Goal: Information Seeking & Learning: Find specific fact

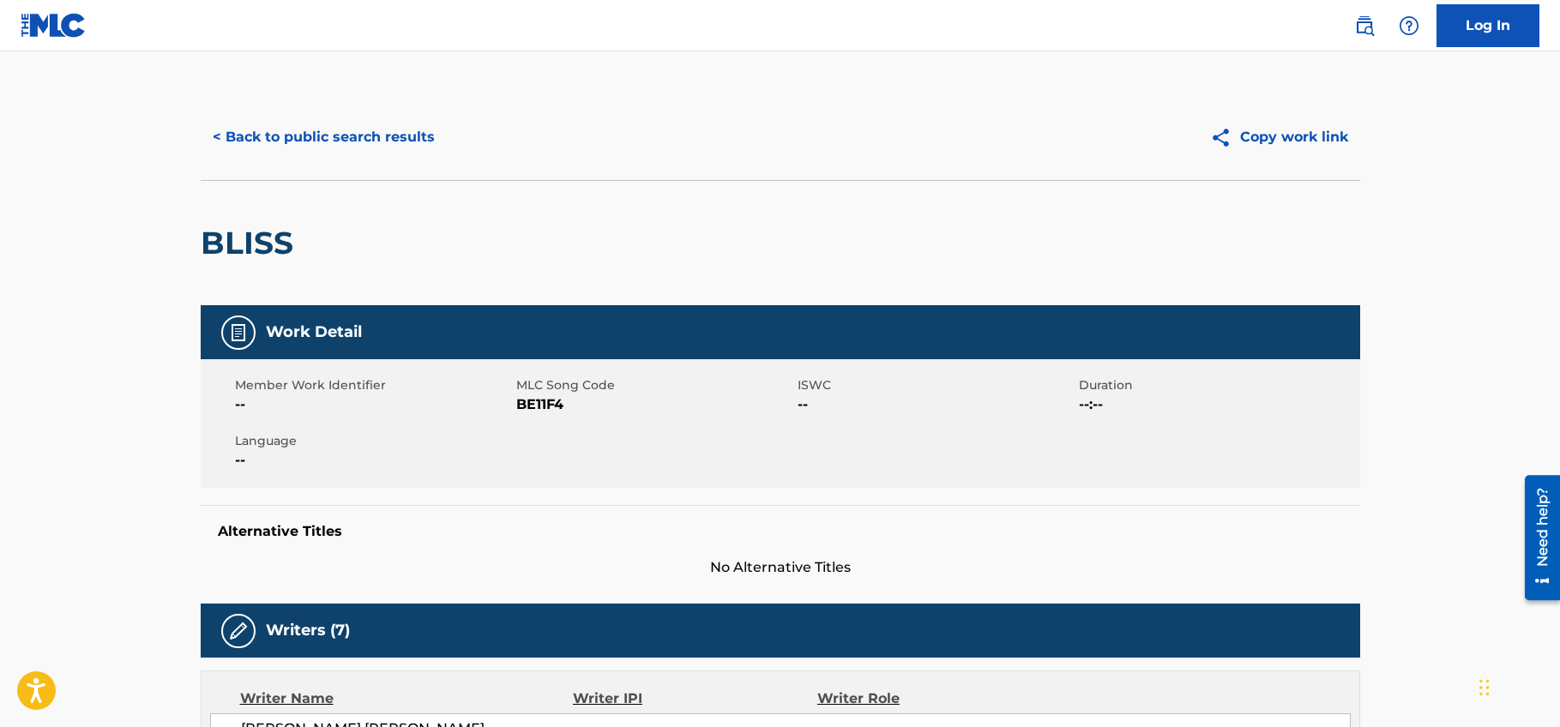
click at [358, 142] on button "< Back to public search results" at bounding box center [324, 137] width 246 height 43
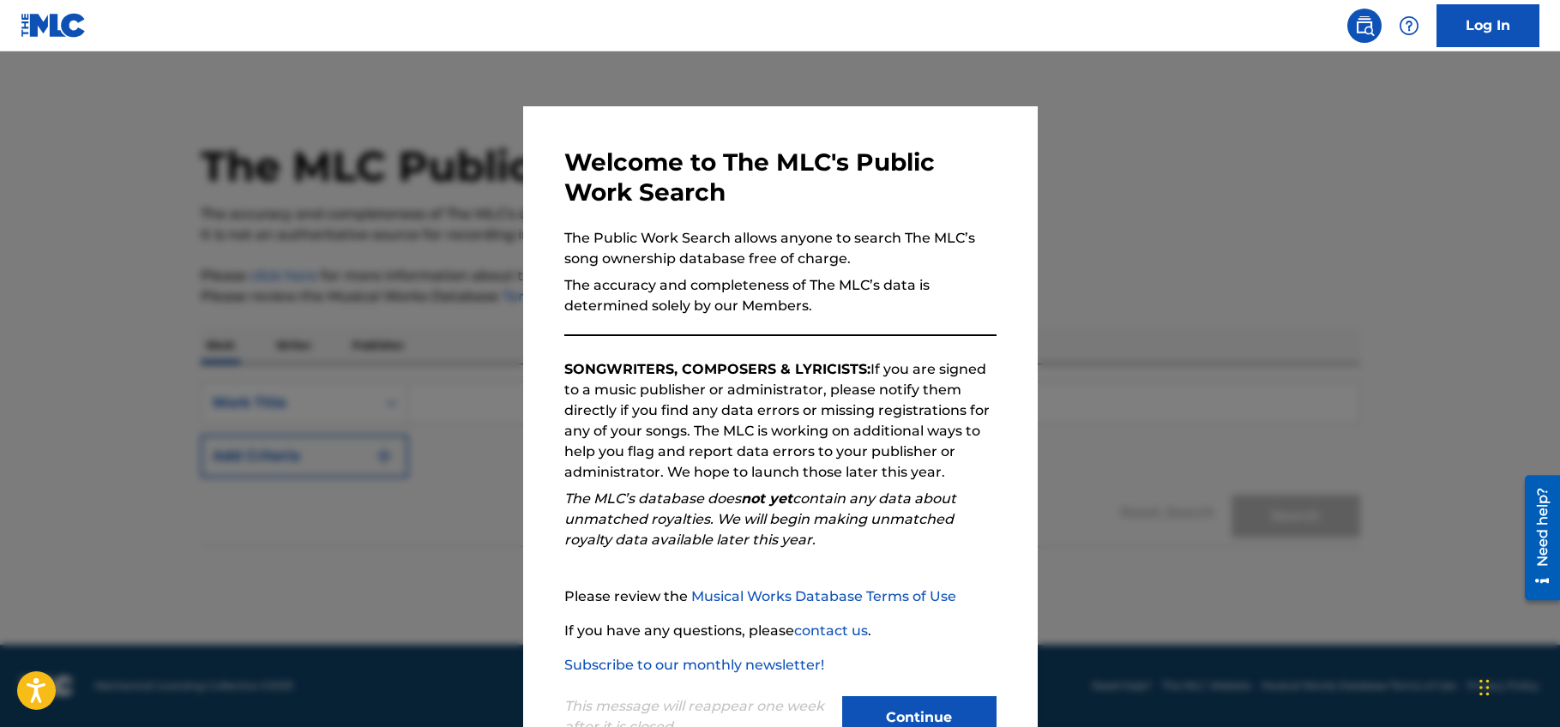
click at [939, 714] on button "Continue" at bounding box center [919, 717] width 154 height 43
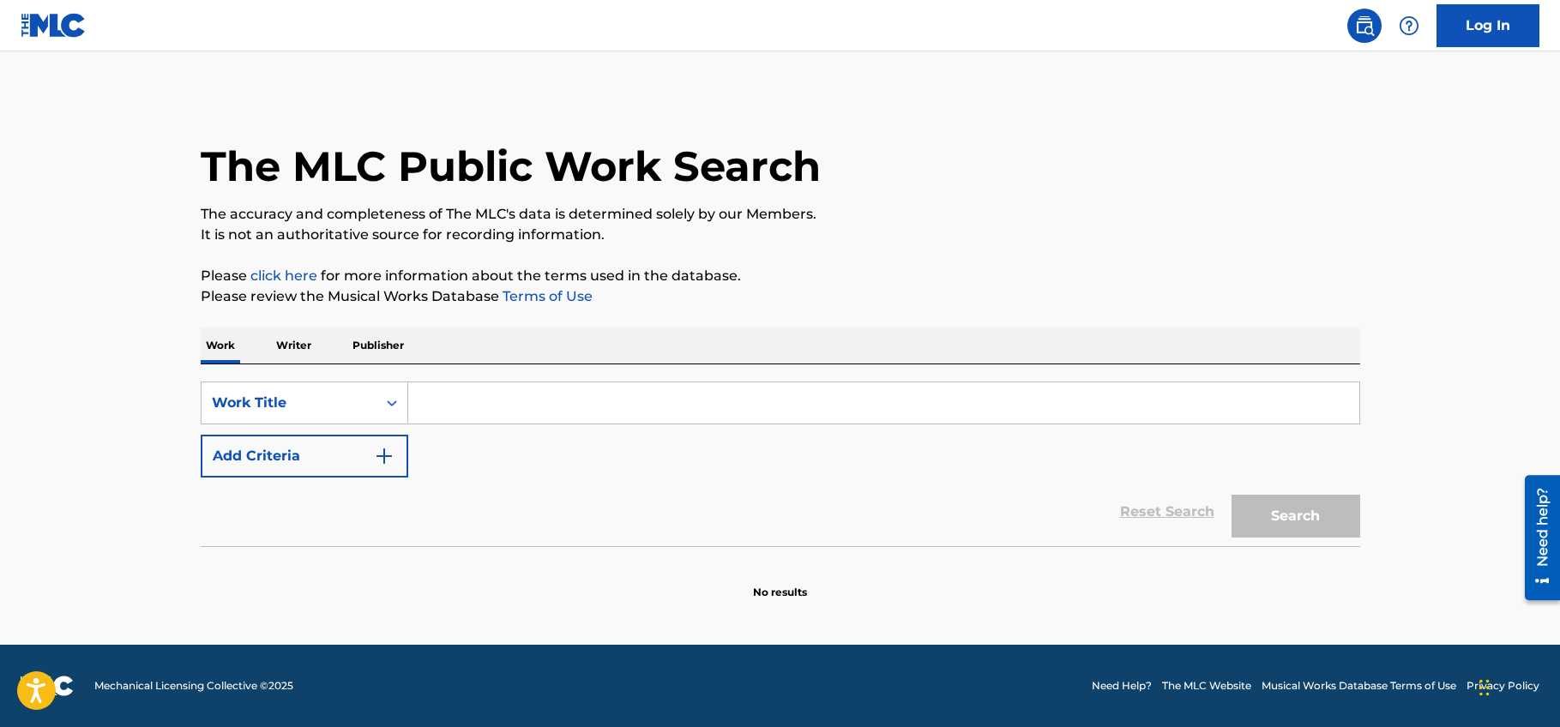
click at [477, 411] on input "Search Form" at bounding box center [883, 402] width 951 height 41
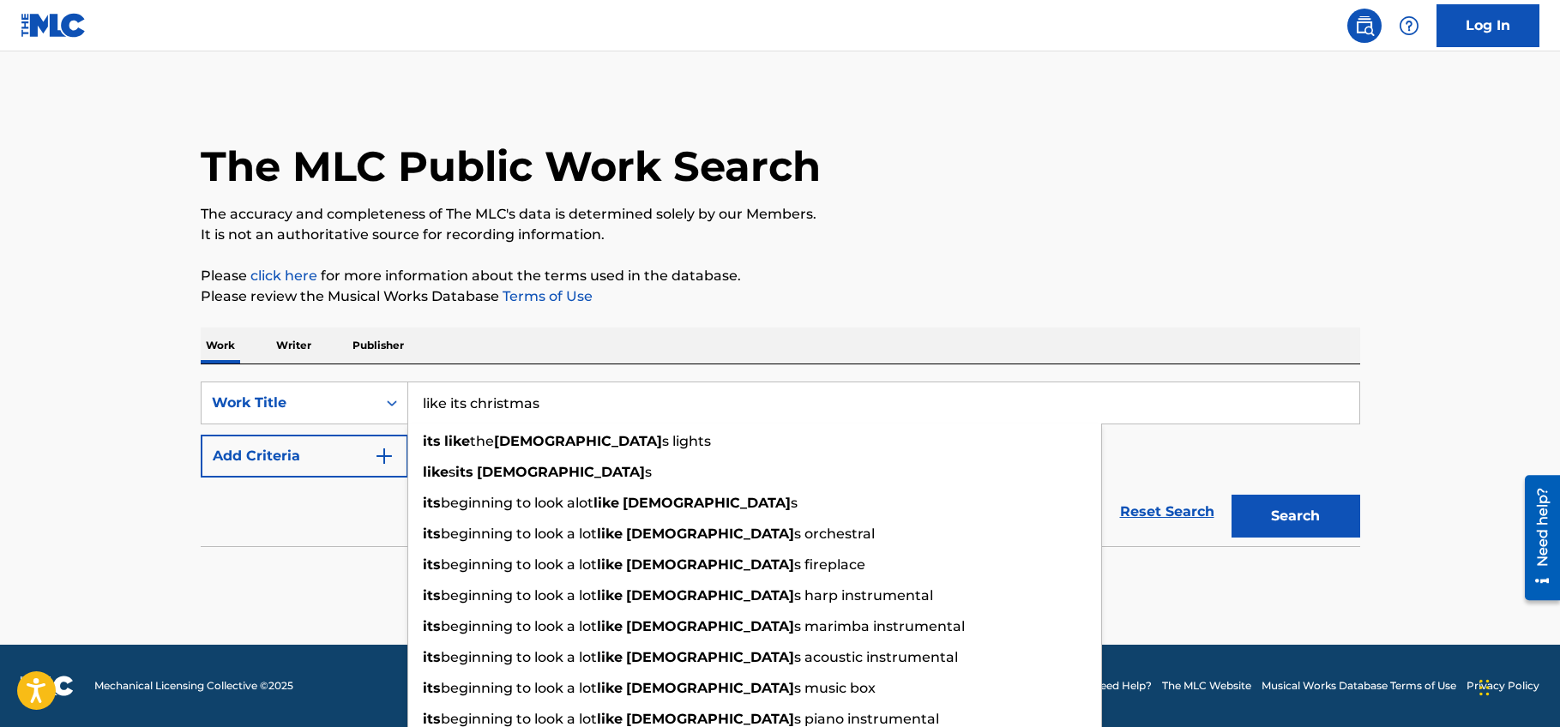
type input "like its christmas"
click at [1231, 495] on button "Search" at bounding box center [1295, 516] width 129 height 43
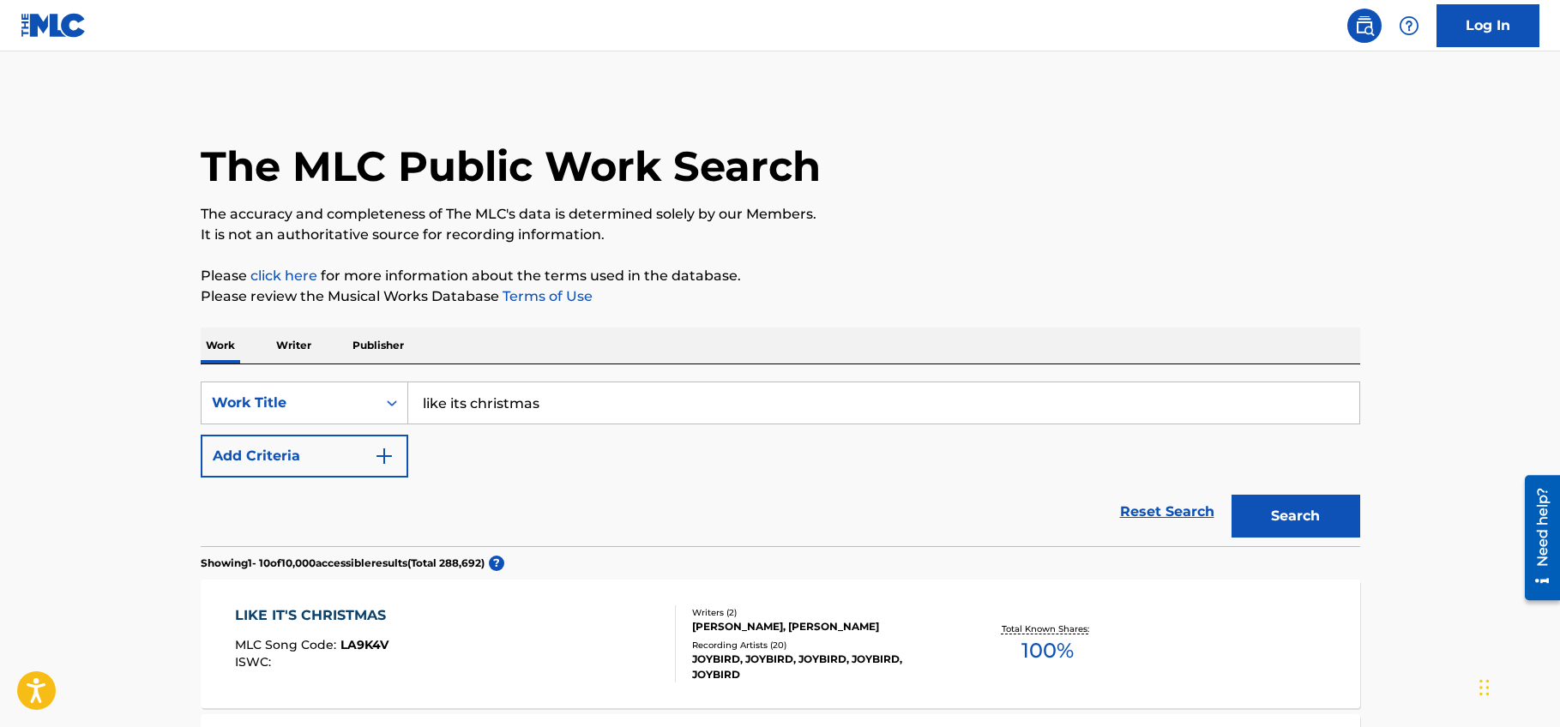
click at [334, 455] on button "Add Criteria" at bounding box center [304, 456] width 207 height 43
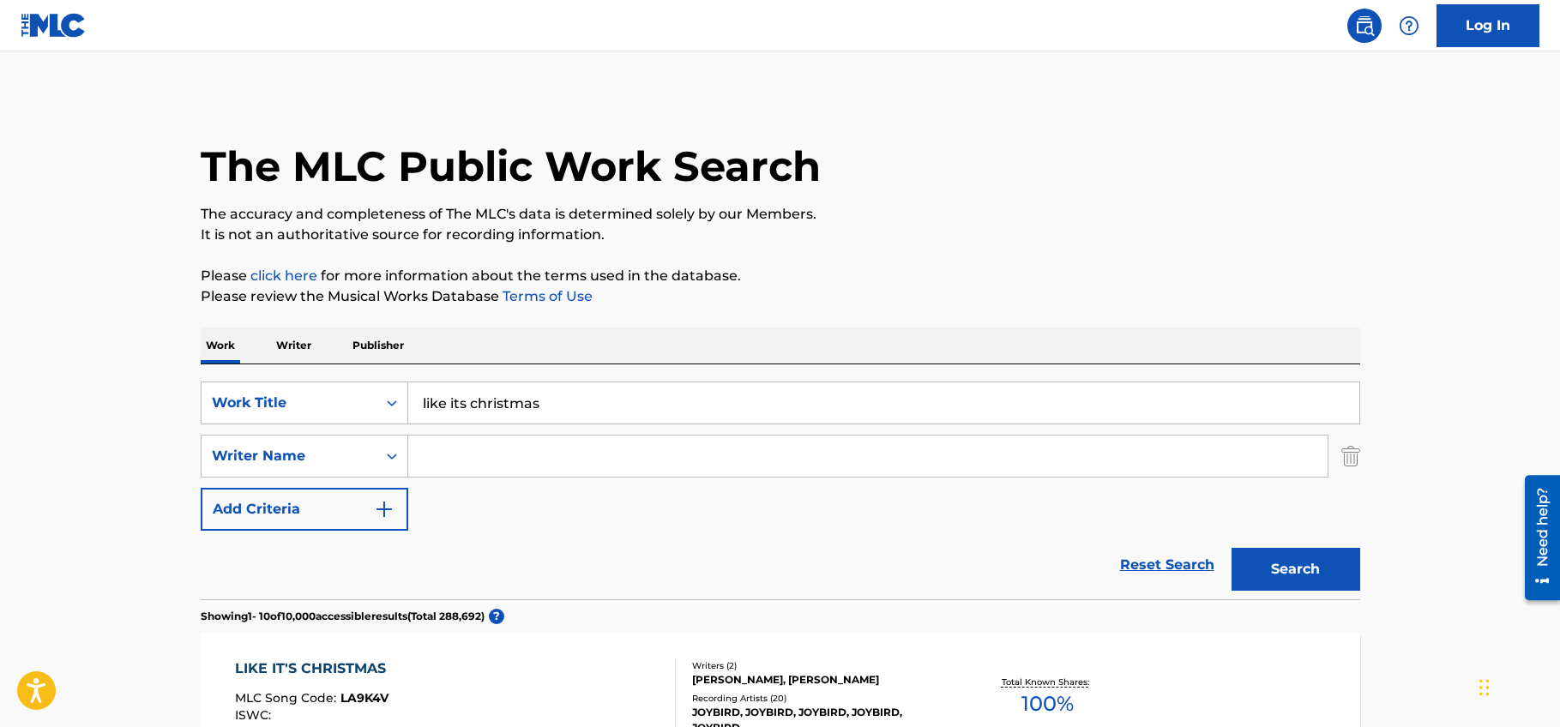
click at [501, 460] on input "Search Form" at bounding box center [867, 456] width 919 height 41
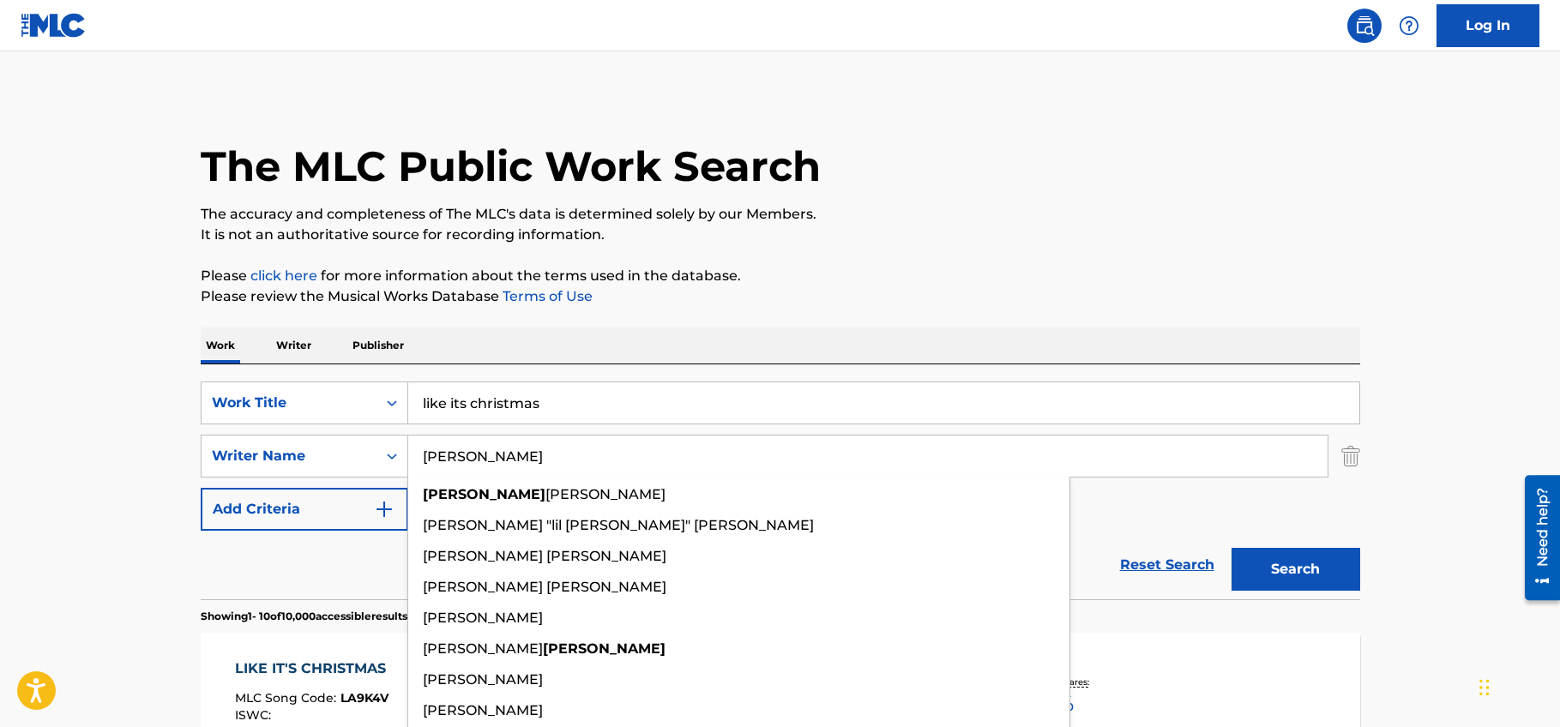
type input "[PERSON_NAME]"
click at [1231, 548] on button "Search" at bounding box center [1295, 569] width 129 height 43
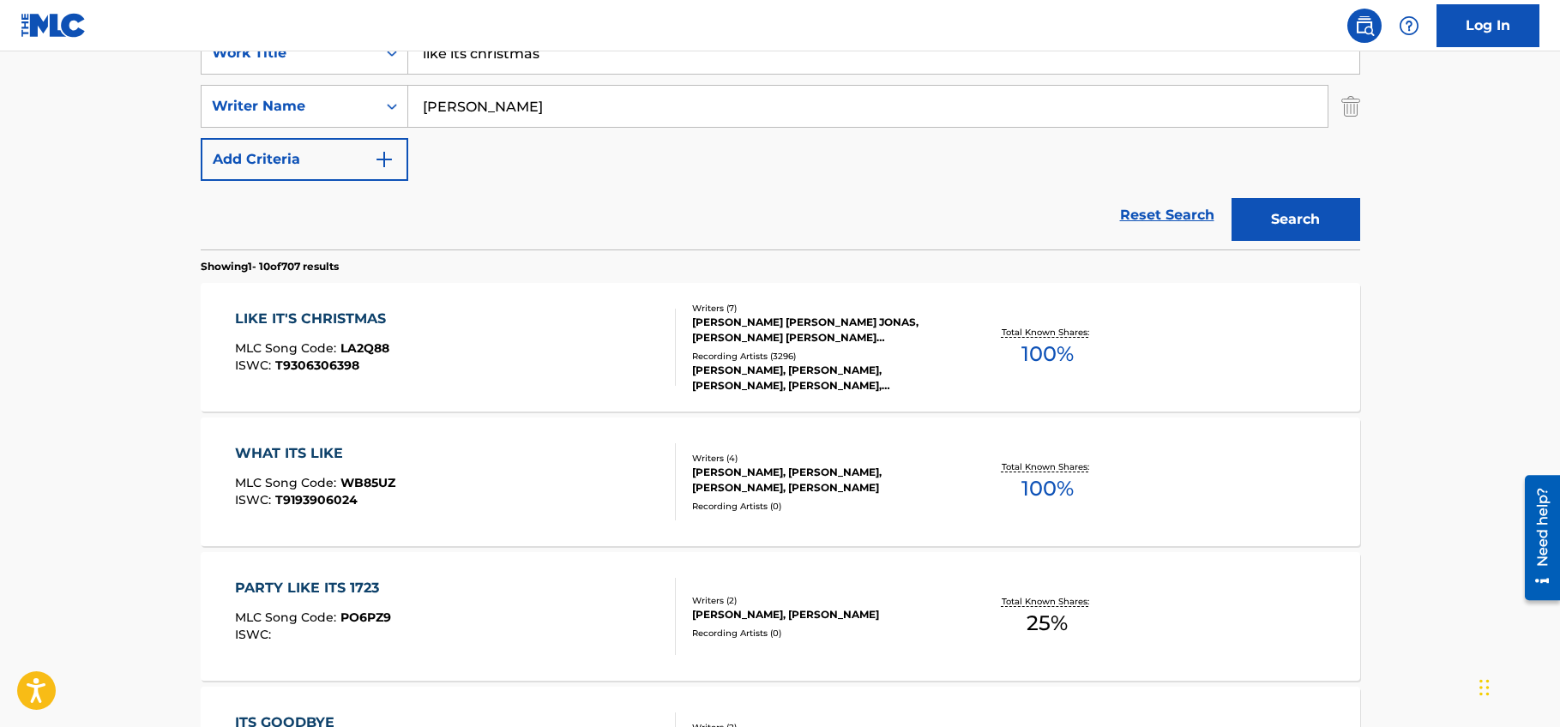
click at [860, 358] on div "Recording Artists ( 3296 )" at bounding box center [821, 356] width 259 height 13
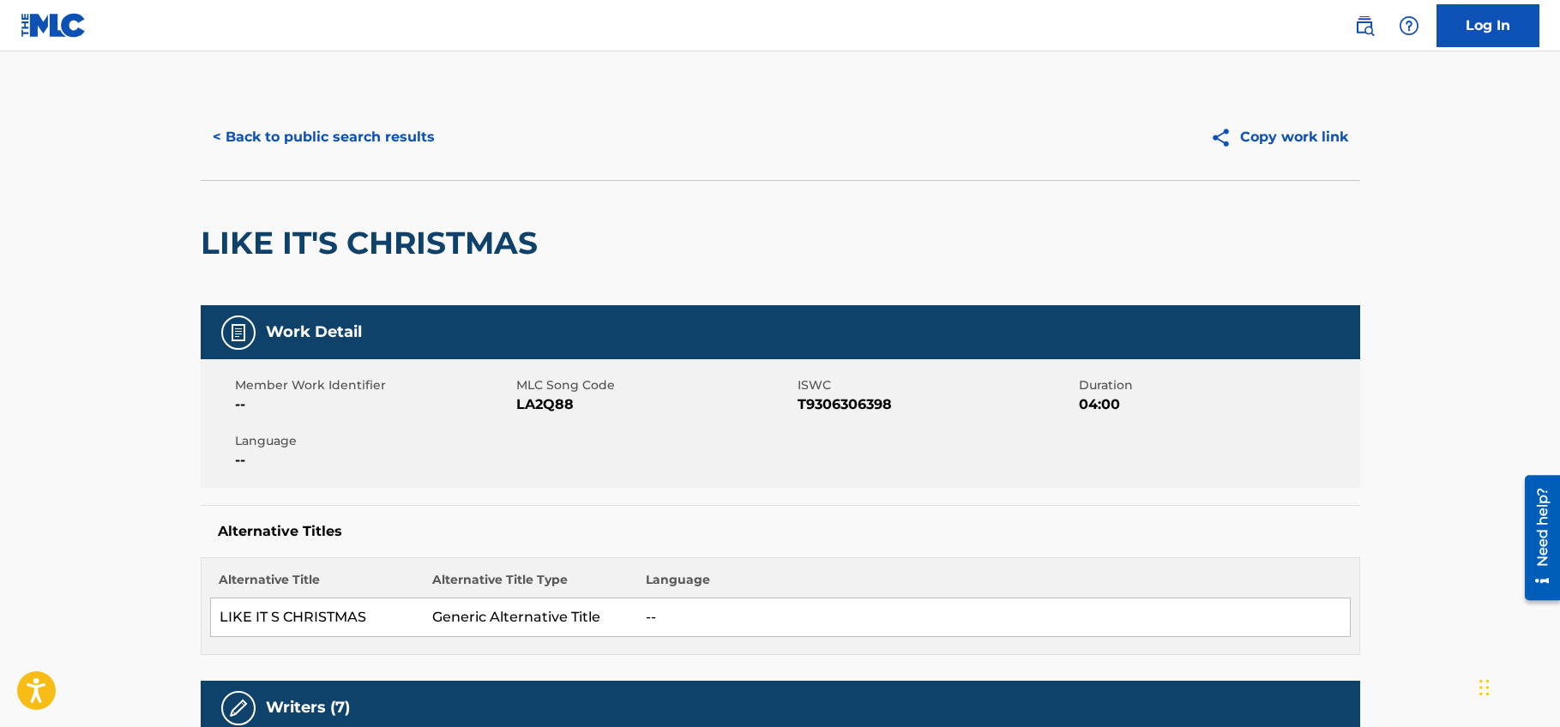
click at [331, 139] on button "< Back to public search results" at bounding box center [324, 137] width 246 height 43
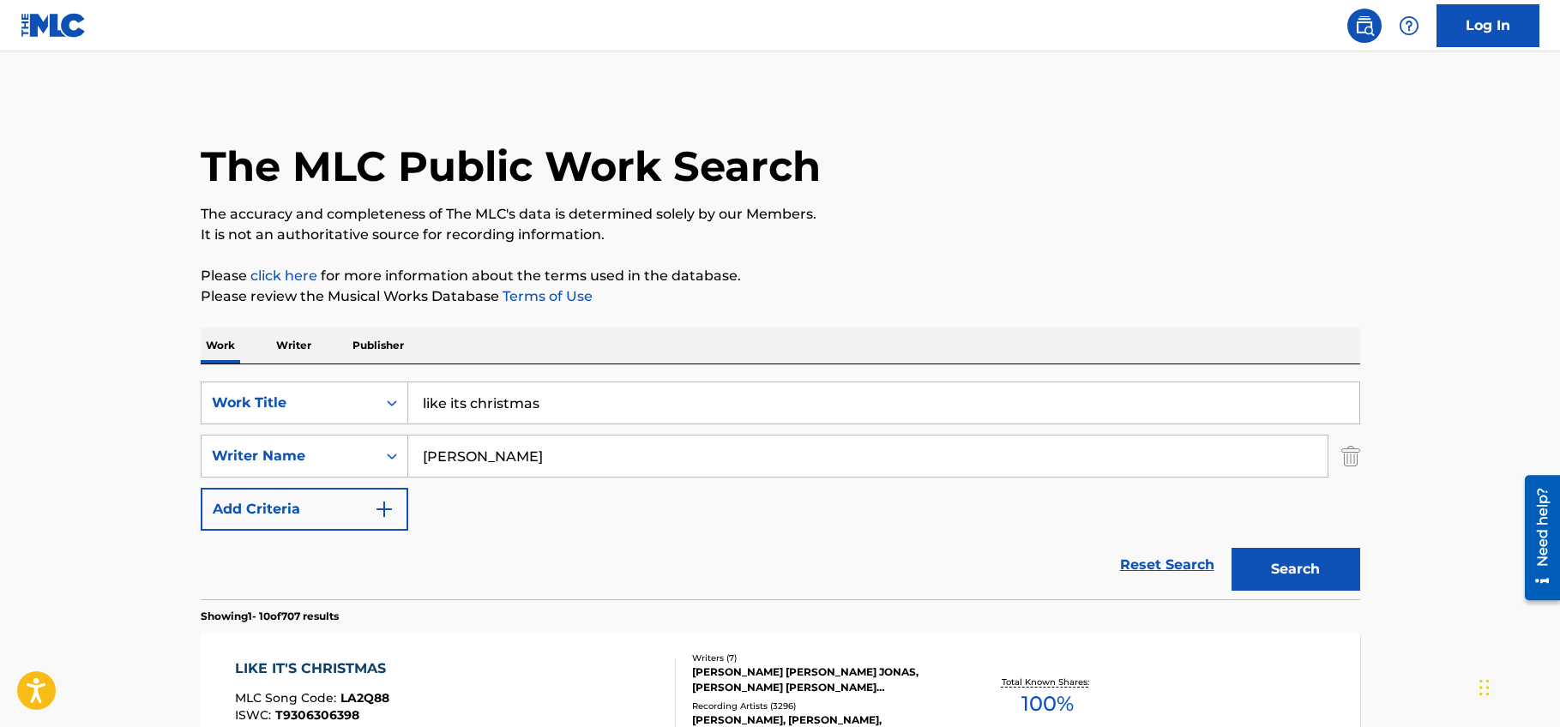
drag, startPoint x: 556, startPoint y: 408, endPoint x: 225, endPoint y: 396, distance: 332.0
click at [408, 396] on input "like its christmas" at bounding box center [883, 402] width 951 height 41
paste input "Coming Home This C"
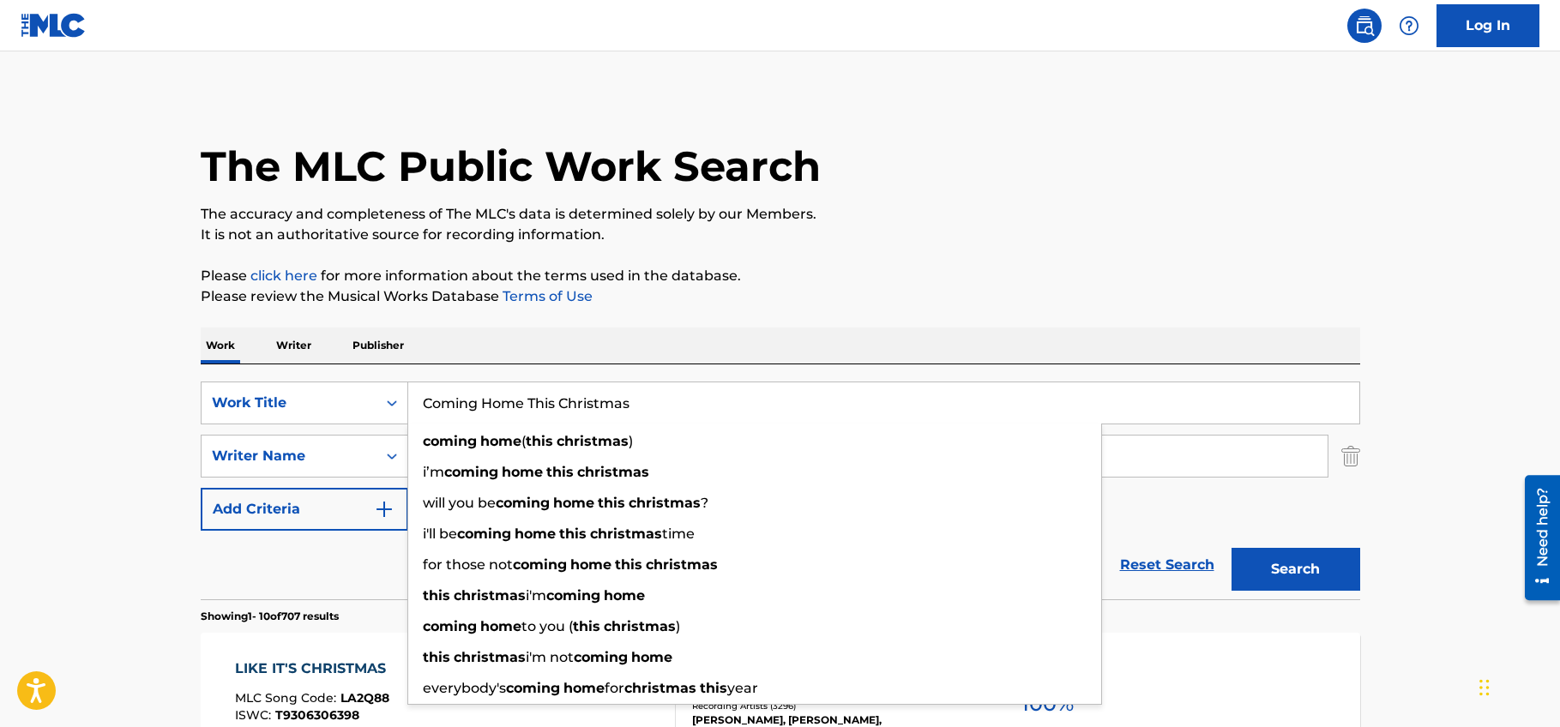
type input "Coming Home This Christmas"
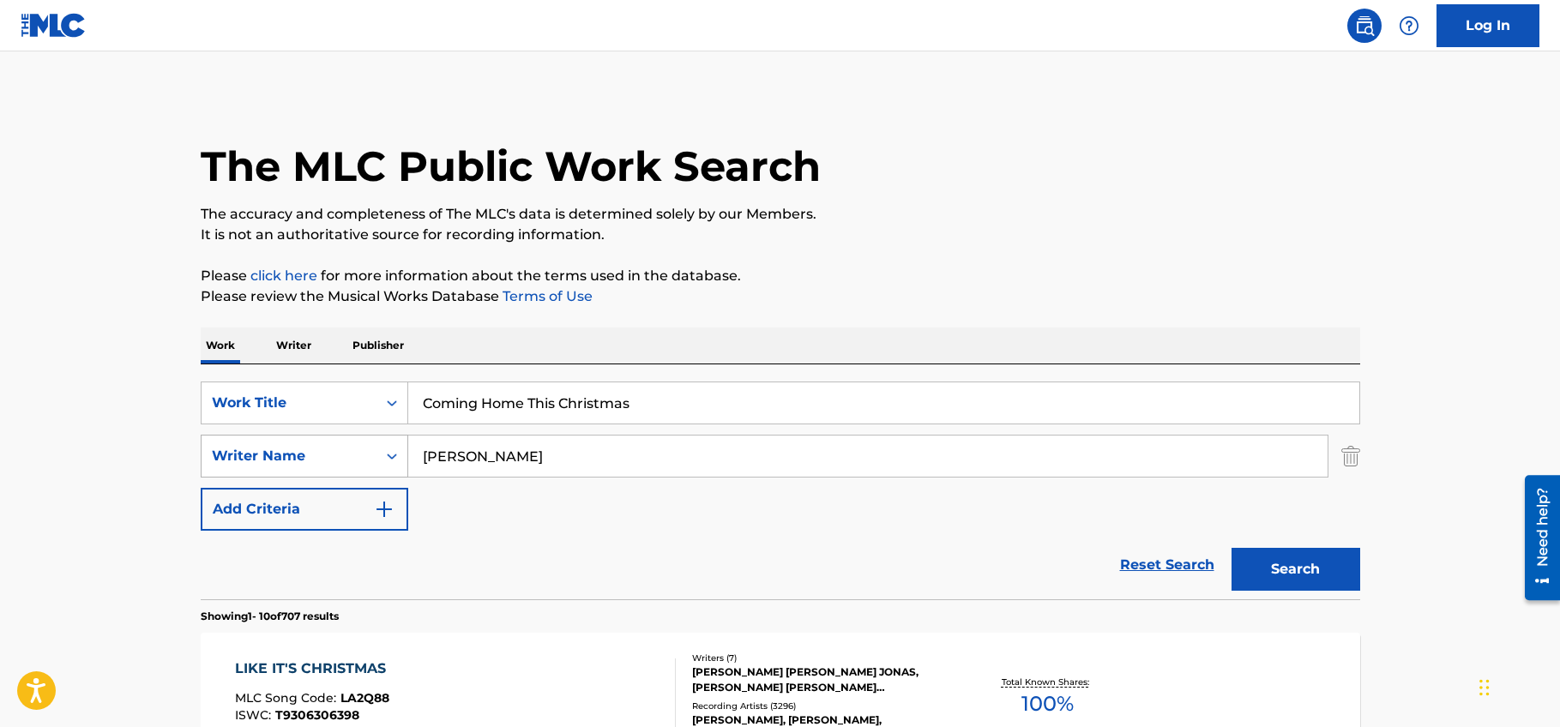
drag, startPoint x: 509, startPoint y: 463, endPoint x: 327, endPoint y: 470, distance: 182.8
click at [408, 460] on input "[PERSON_NAME]" at bounding box center [867, 456] width 919 height 41
click at [1317, 581] on button "Search" at bounding box center [1295, 569] width 129 height 43
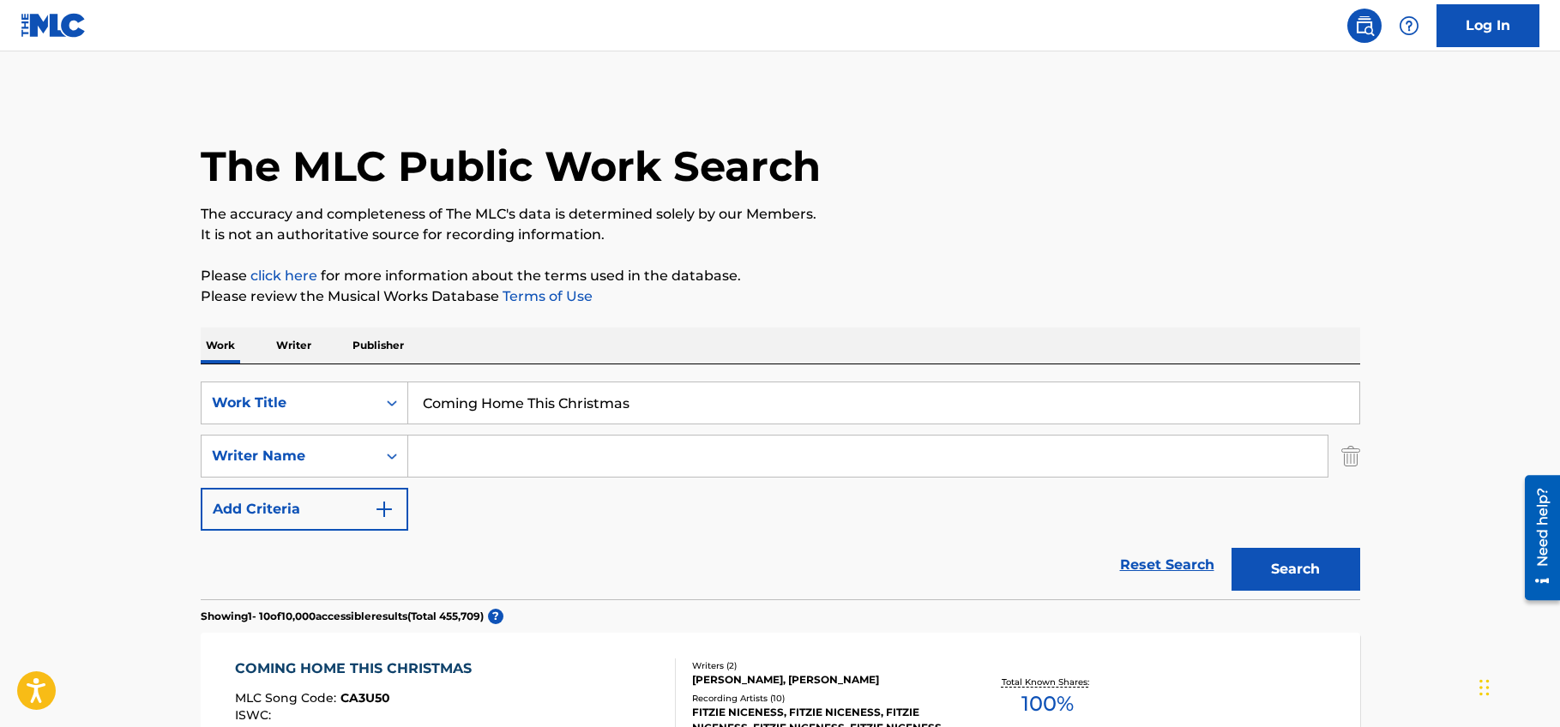
drag, startPoint x: 642, startPoint y: 411, endPoint x: 274, endPoint y: 412, distance: 367.8
click at [408, 412] on input "Coming Home This Christmas" at bounding box center [883, 402] width 951 height 41
paste input "ASSAULT ON PRECINCT 13 CUES"
type input "ASSAULT ON PRECINCT 13 CUES"
click at [1306, 573] on button "Search" at bounding box center [1295, 569] width 129 height 43
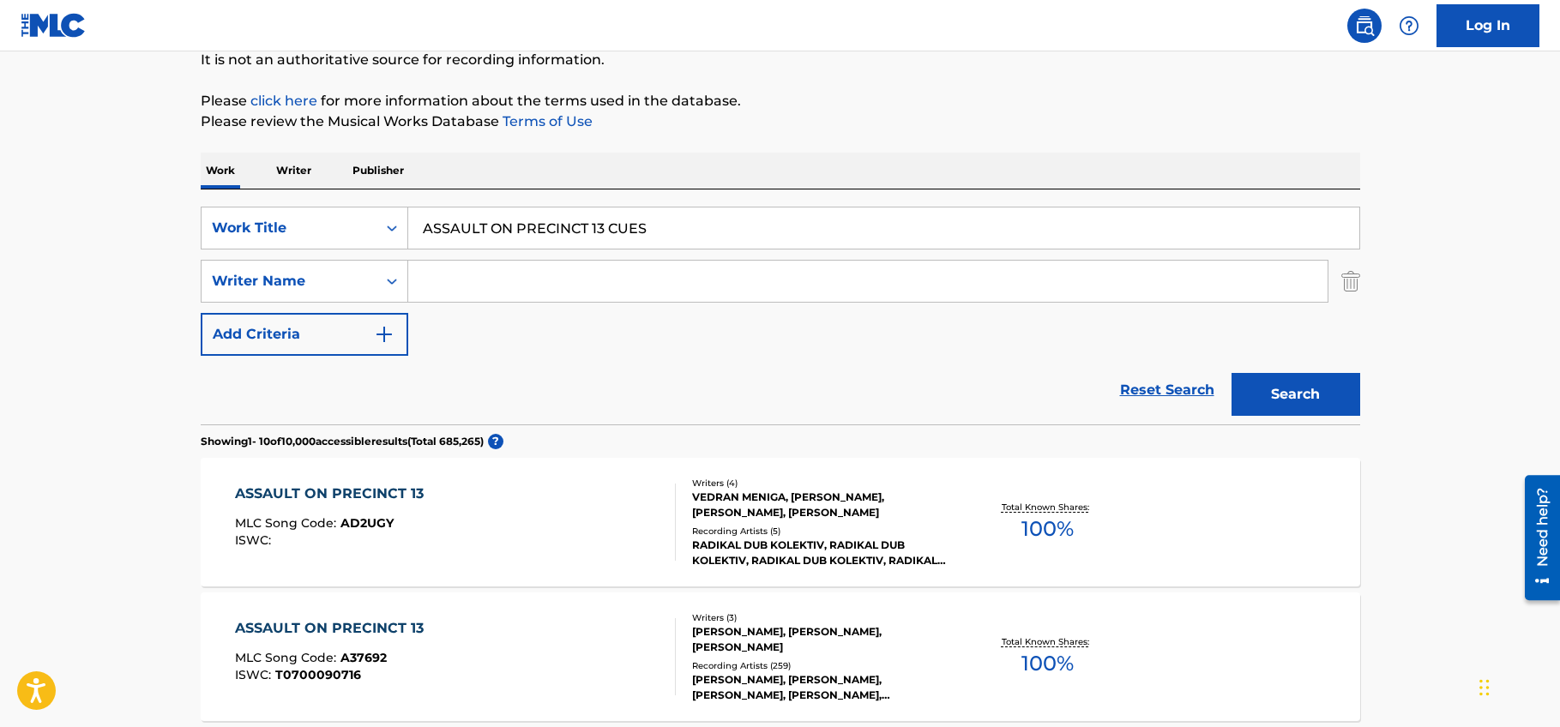
scroll to position [350, 0]
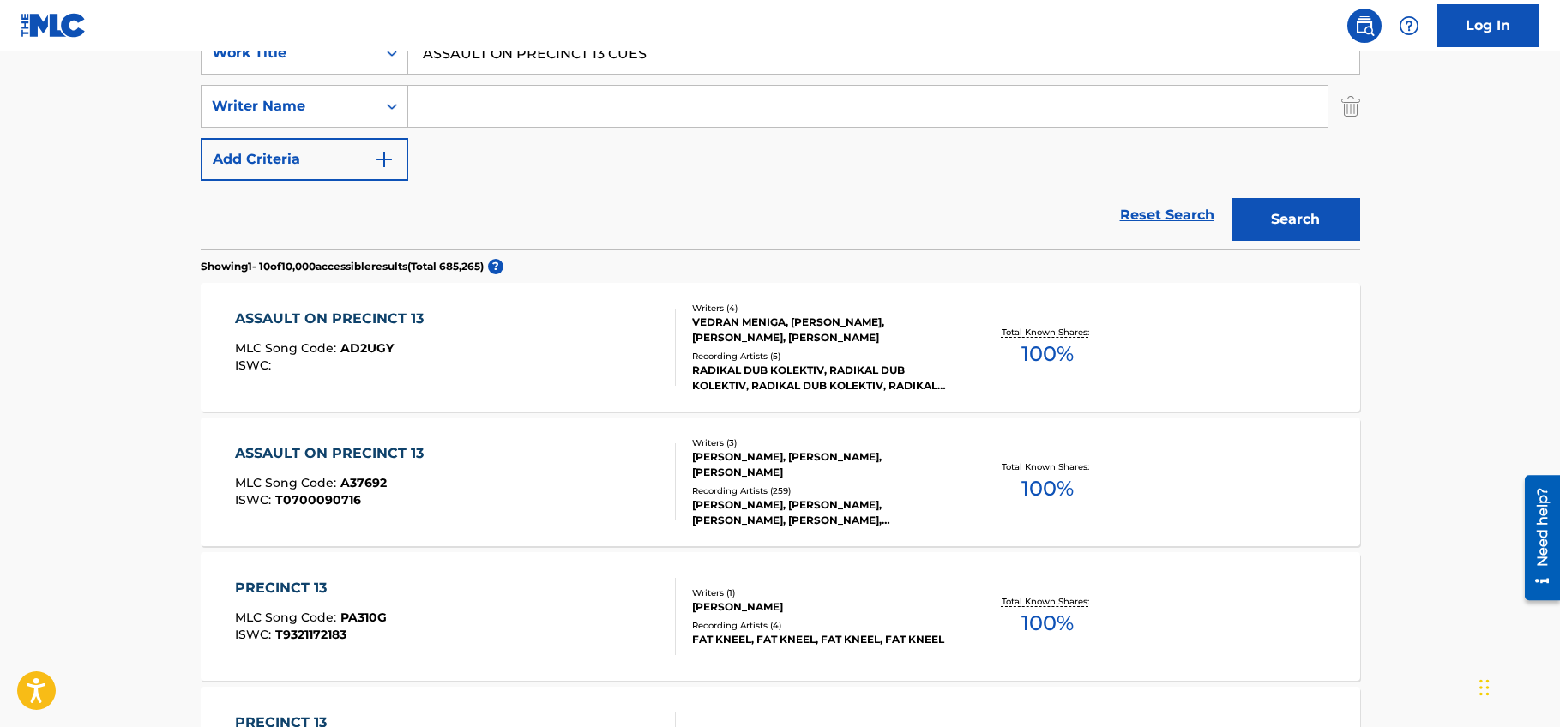
click at [610, 478] on div "ASSAULT ON PRECINCT 13 MLC Song Code : A37692 ISWC : T0700090716" at bounding box center [455, 481] width 441 height 77
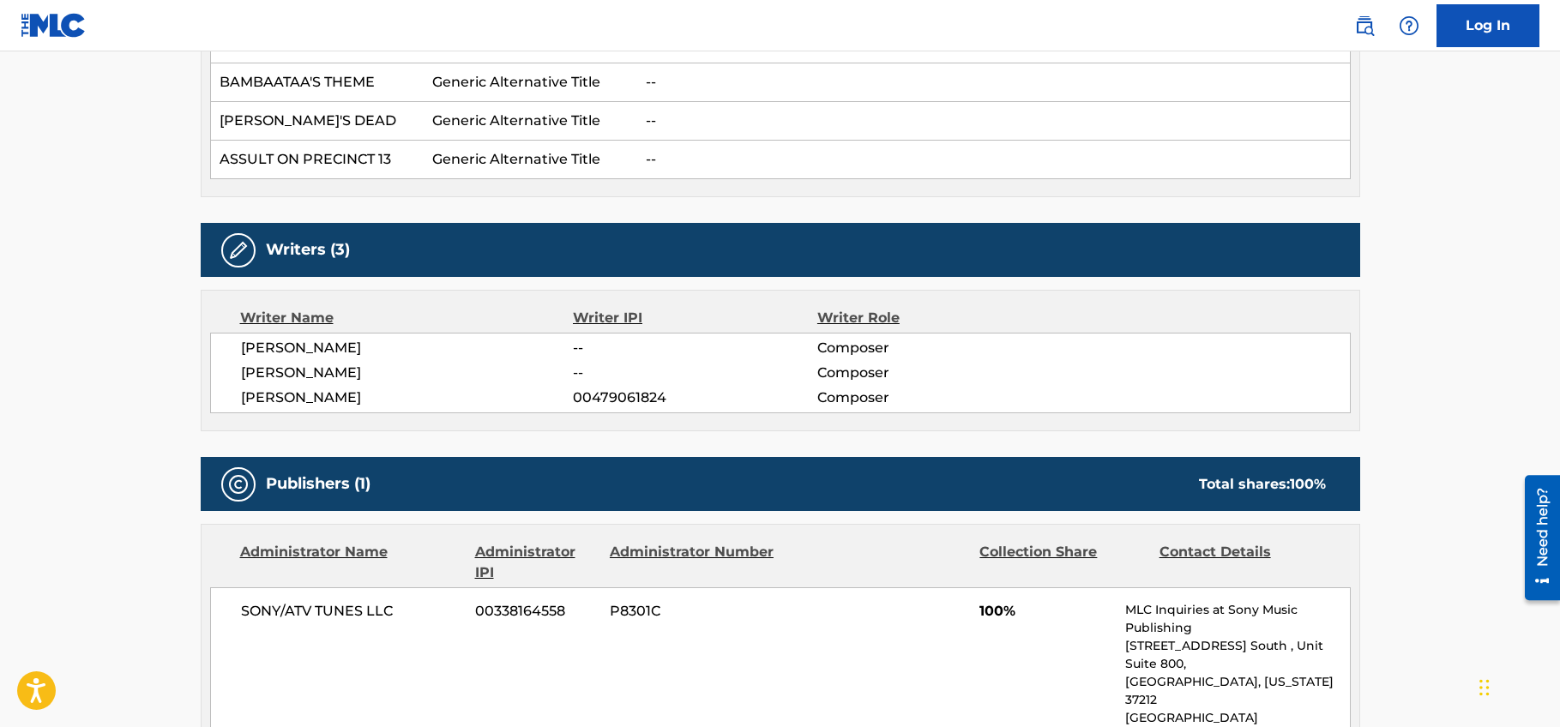
scroll to position [875, 0]
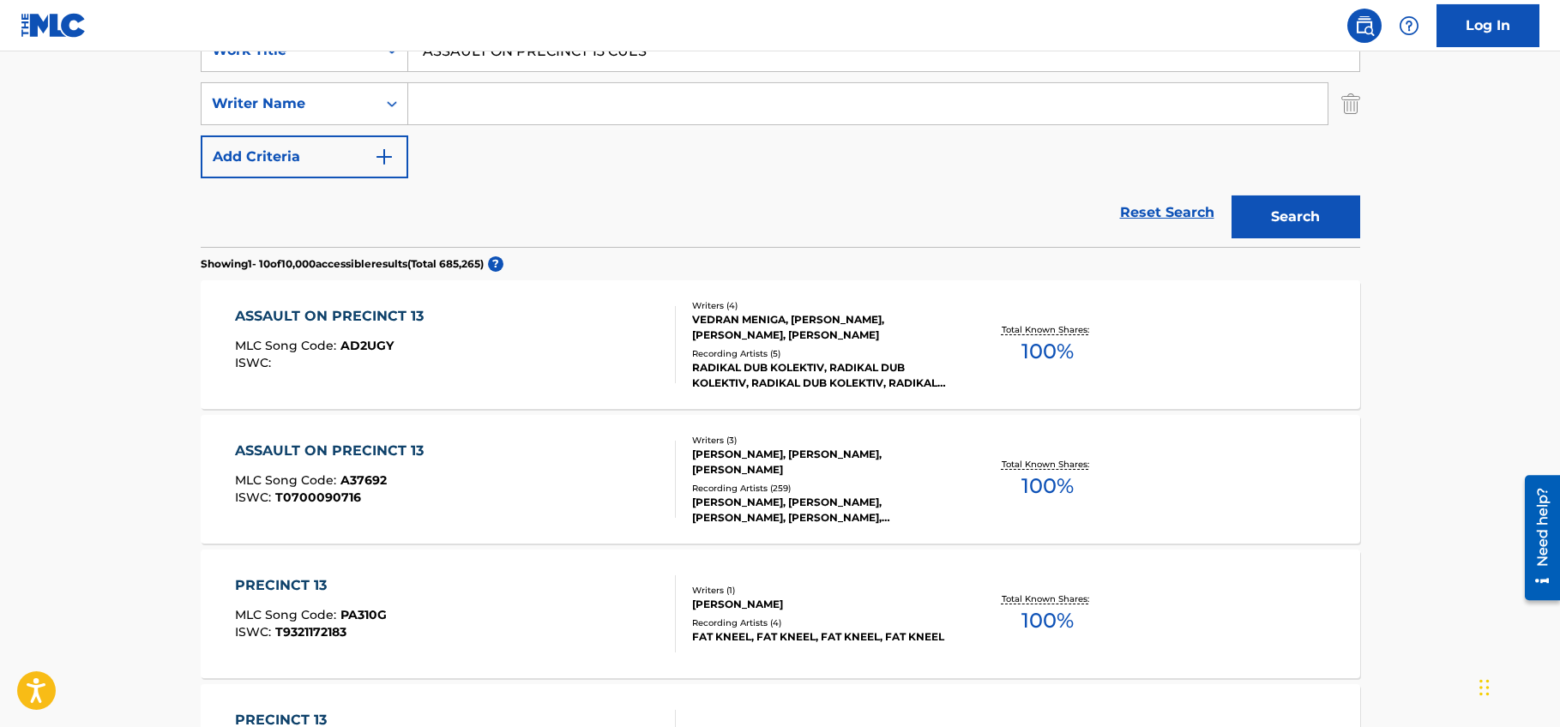
scroll to position [700, 0]
